Goal: Task Accomplishment & Management: Use online tool/utility

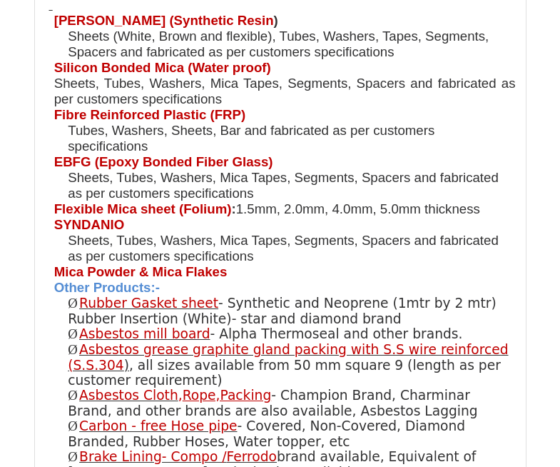
scroll to position [2212, 0]
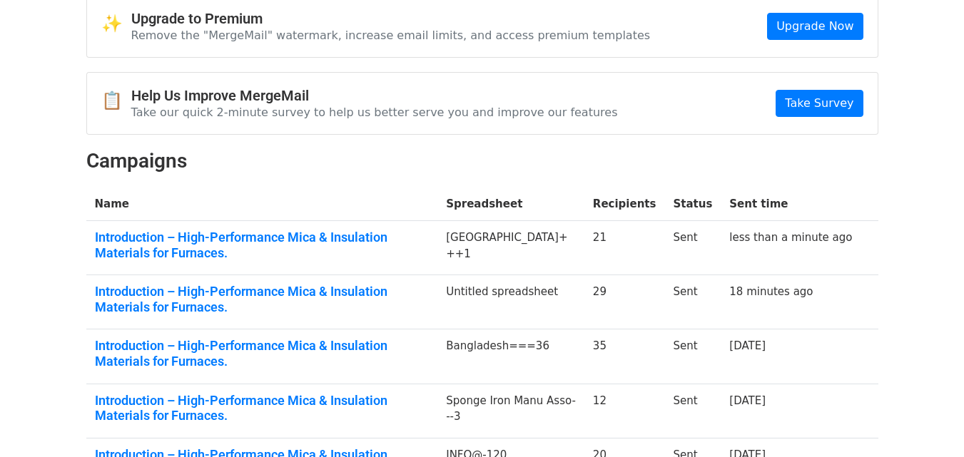
scroll to position [214, 0]
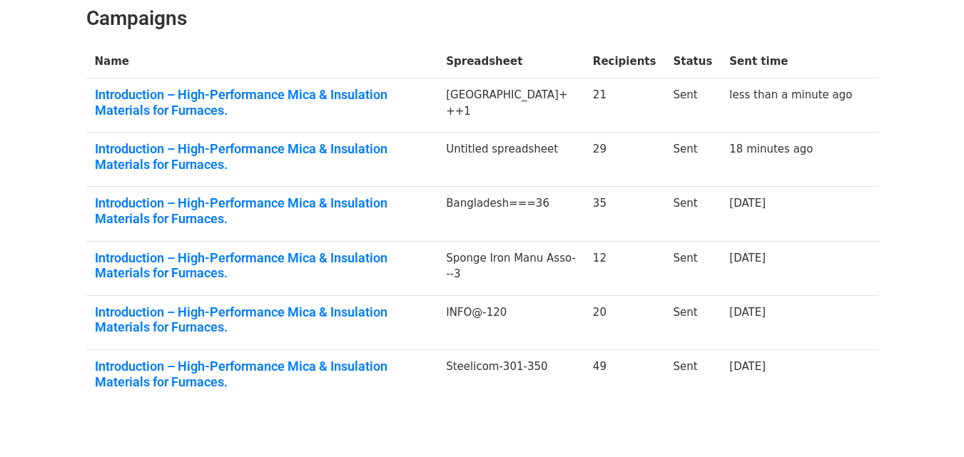
click at [523, 143] on td "Untitled spreadsheet" at bounding box center [510, 160] width 147 height 54
click at [516, 152] on td "Untitled spreadsheet" at bounding box center [510, 160] width 147 height 54
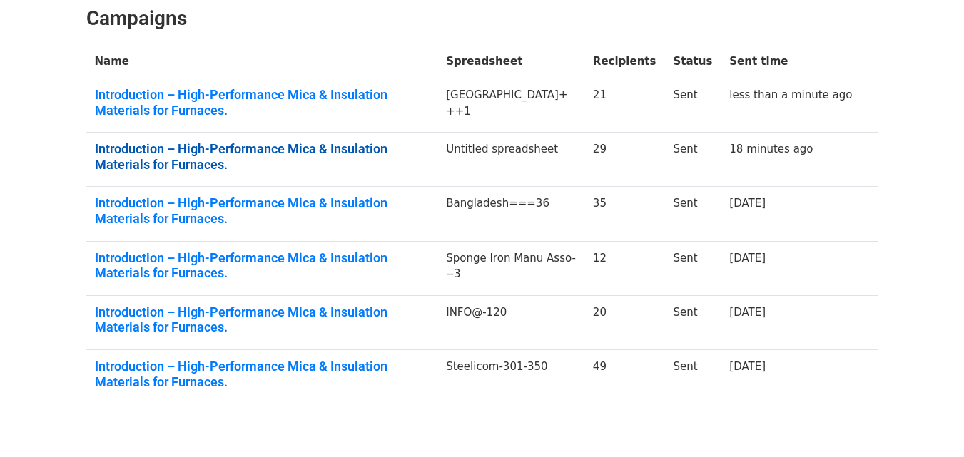
click at [192, 152] on link "Introduction – High-Performance Mica & Insulation Materials for Furnaces." at bounding box center [262, 156] width 335 height 31
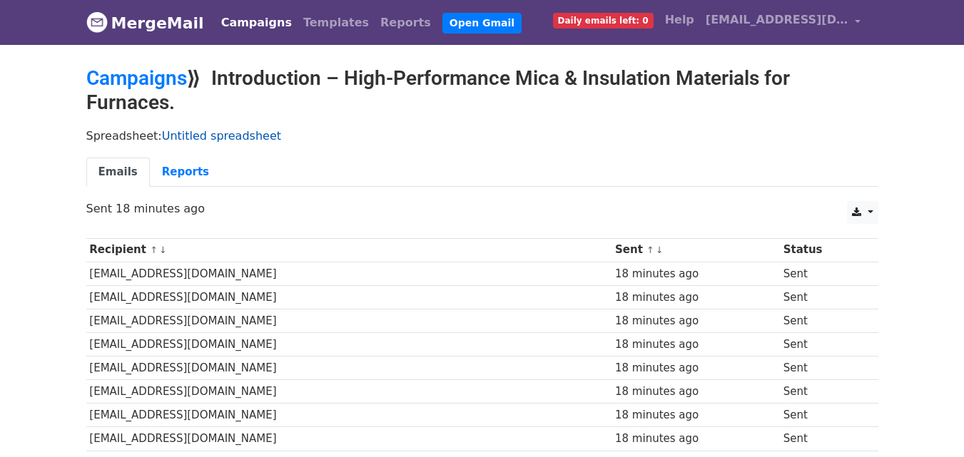
click at [205, 138] on link "Untitled spreadsheet" at bounding box center [221, 136] width 119 height 14
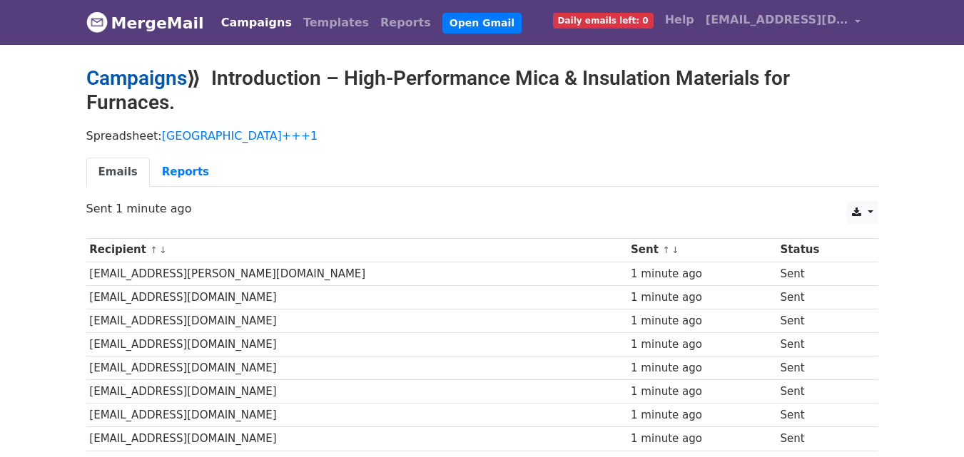
click at [149, 76] on link "Campaigns" at bounding box center [136, 78] width 101 height 24
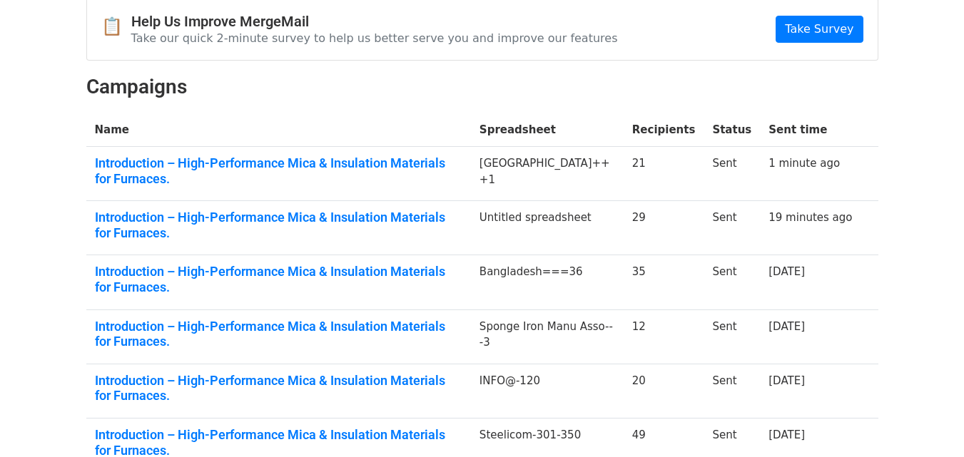
scroll to position [145, 0]
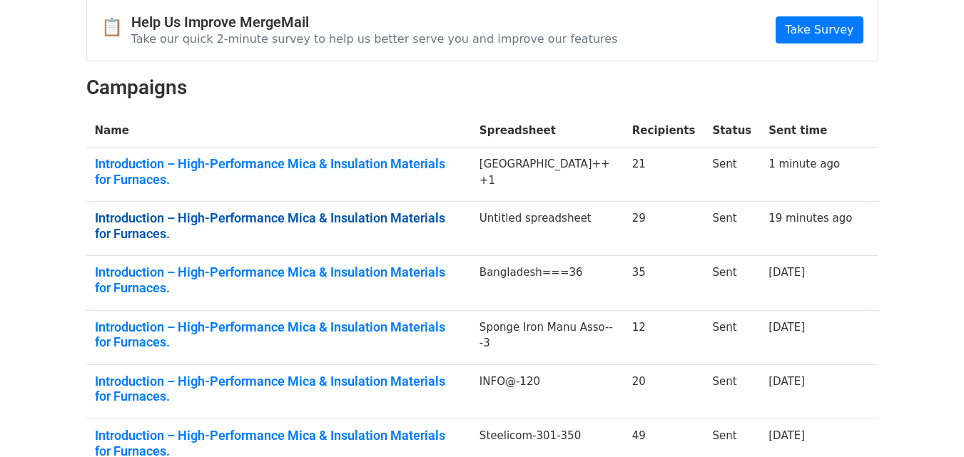
click at [232, 213] on link "Introduction – High-Performance Mica & Insulation Materials for Furnaces." at bounding box center [279, 226] width 368 height 31
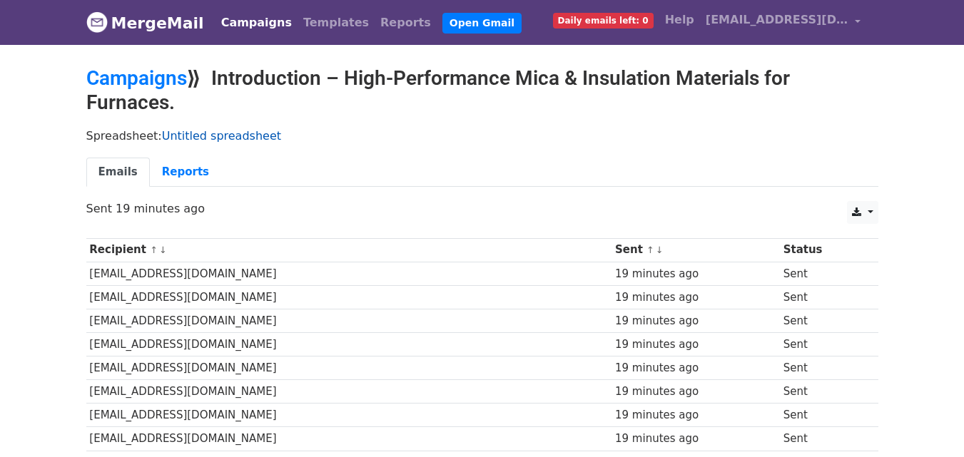
click at [162, 136] on link "Untitled spreadsheet" at bounding box center [221, 136] width 119 height 14
